Goal: Book appointment/travel/reservation

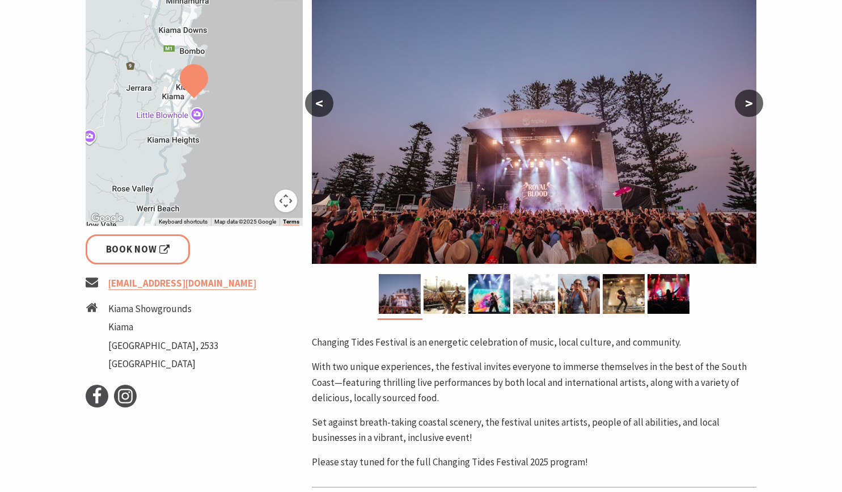
scroll to position [271, 0]
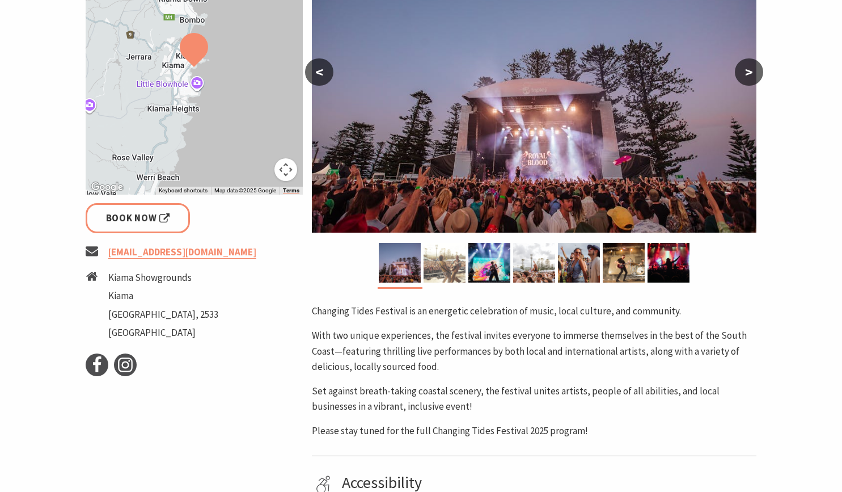
click at [440, 274] on img at bounding box center [445, 263] width 42 height 40
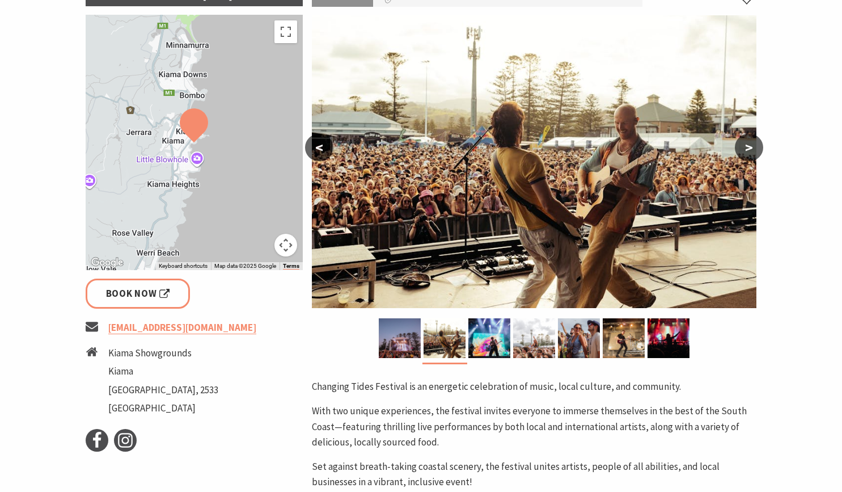
scroll to position [195, 0]
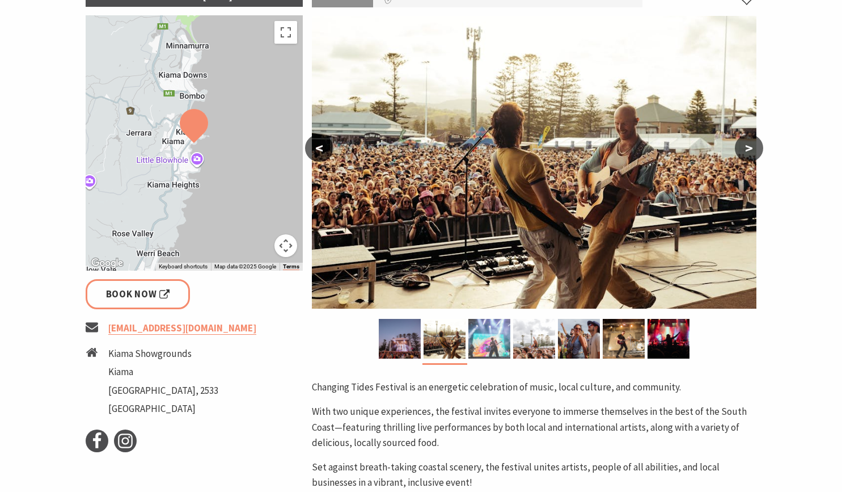
click at [496, 337] on img at bounding box center [490, 339] width 42 height 40
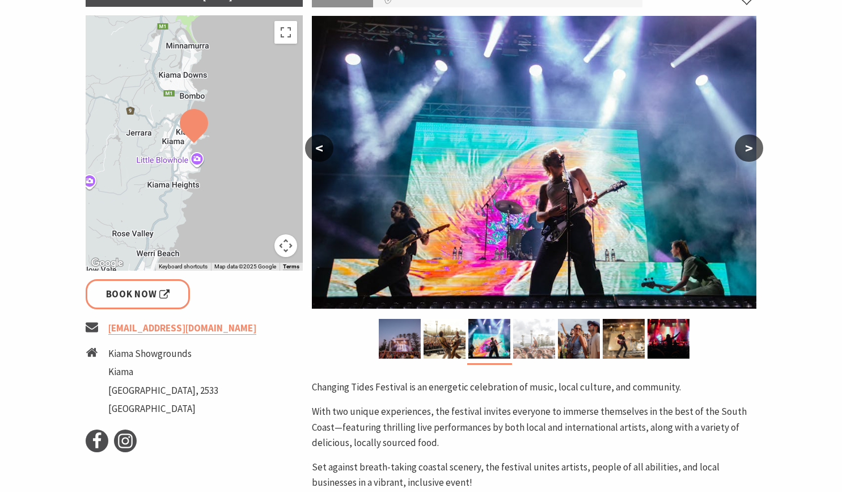
click at [520, 335] on img at bounding box center [534, 339] width 42 height 40
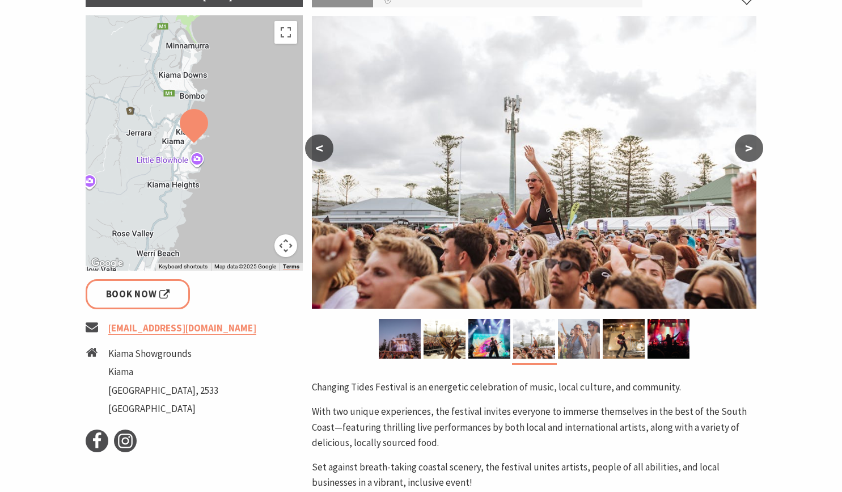
click at [584, 354] on img at bounding box center [579, 339] width 42 height 40
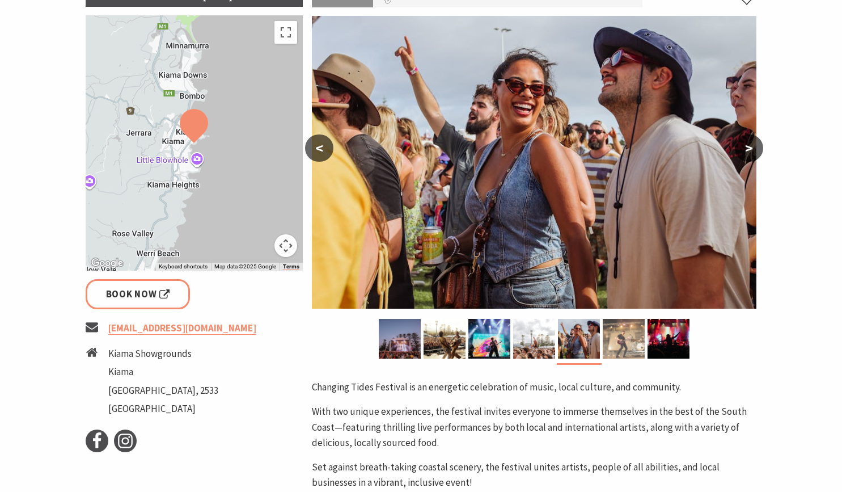
click at [632, 345] on img at bounding box center [624, 339] width 42 height 40
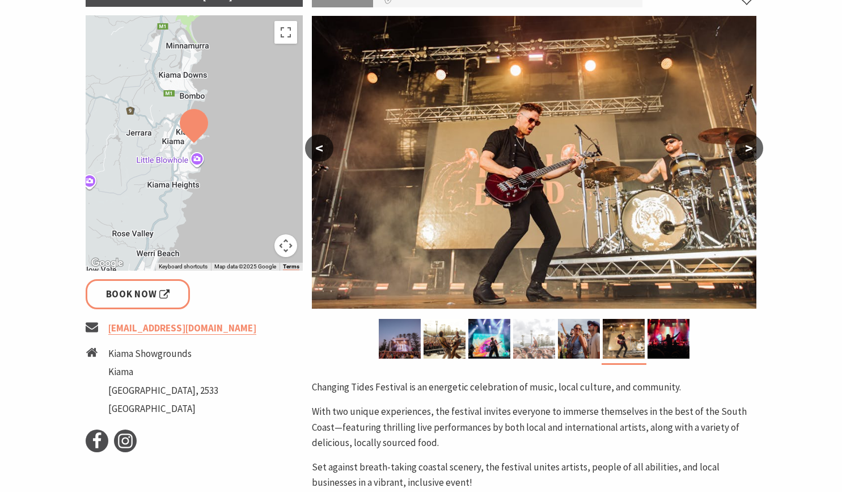
click at [543, 336] on img at bounding box center [534, 339] width 42 height 40
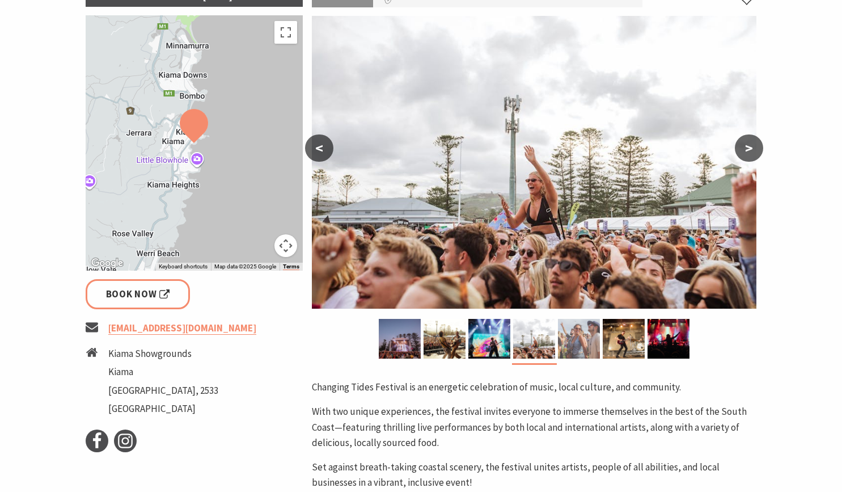
click at [576, 335] on img at bounding box center [579, 339] width 42 height 40
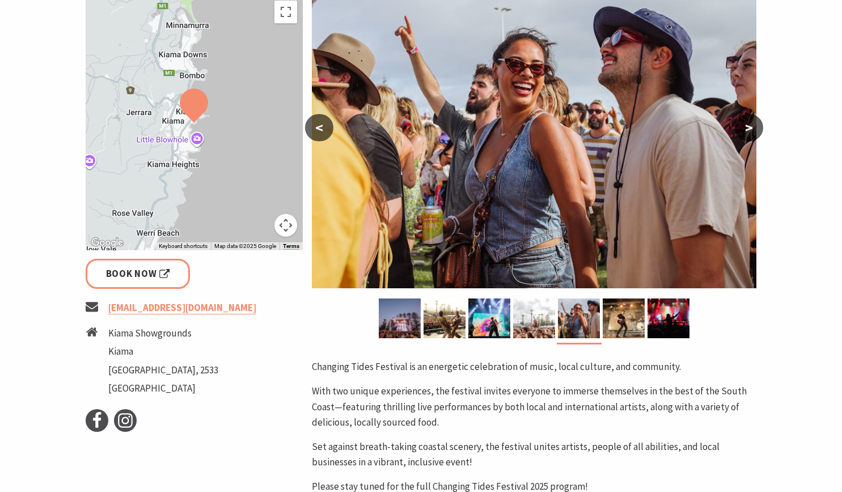
scroll to position [224, 0]
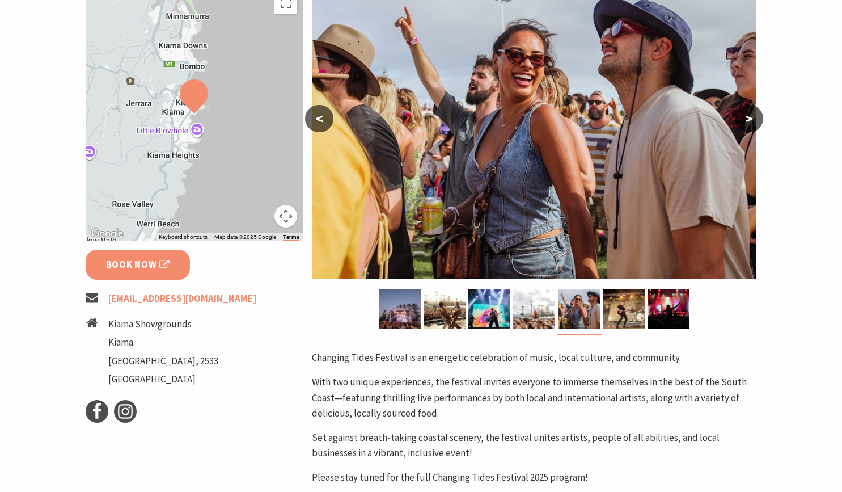
click at [151, 269] on span "Book Now" at bounding box center [138, 264] width 64 height 15
